Goal: Navigation & Orientation: Find specific page/section

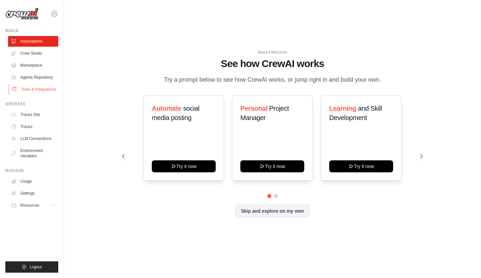
click at [29, 90] on link "Tools & Integrations" at bounding box center [34, 89] width 50 height 11
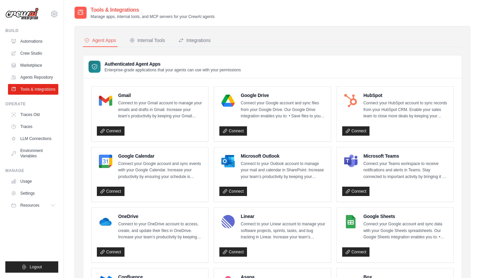
scroll to position [1, 0]
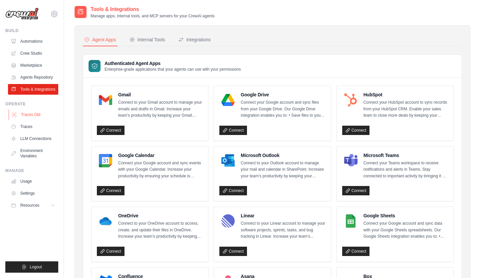
click at [30, 117] on link "Traces Old" at bounding box center [34, 114] width 50 height 11
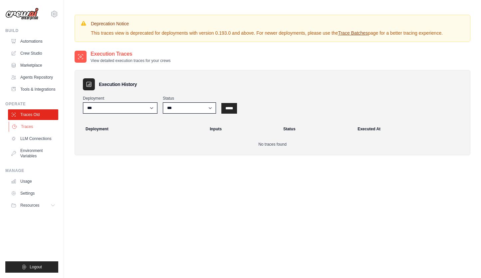
click at [26, 131] on link "Traces" at bounding box center [34, 126] width 50 height 11
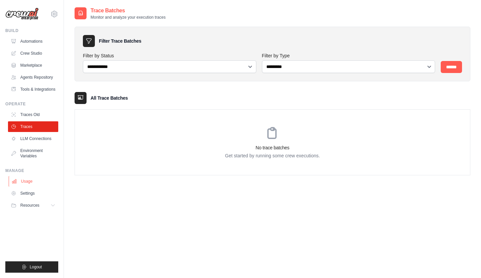
click at [34, 182] on link "Usage" at bounding box center [34, 181] width 50 height 11
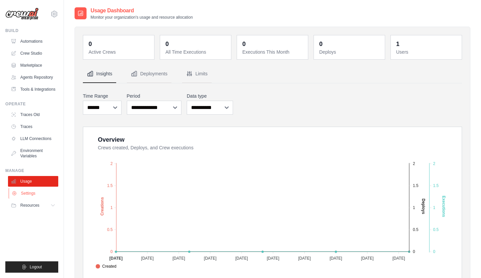
click at [27, 198] on link "Settings" at bounding box center [34, 193] width 50 height 11
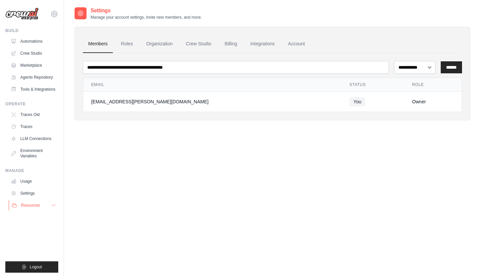
click at [29, 208] on span "Resources" at bounding box center [30, 204] width 19 height 5
